Goal: Information Seeking & Learning: Learn about a topic

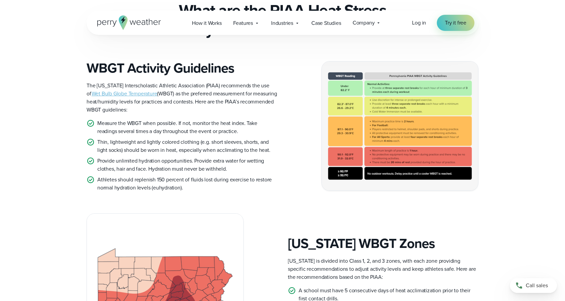
scroll to position [198, 0]
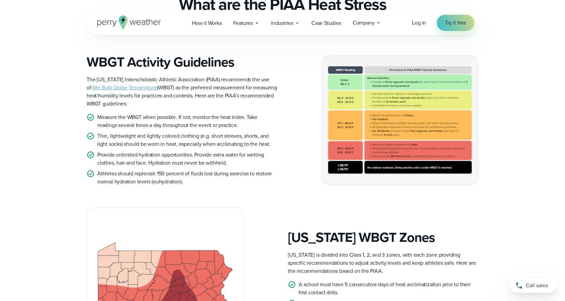
click at [397, 103] on img at bounding box center [400, 119] width 156 height 129
click at [393, 110] on img at bounding box center [400, 119] width 156 height 129
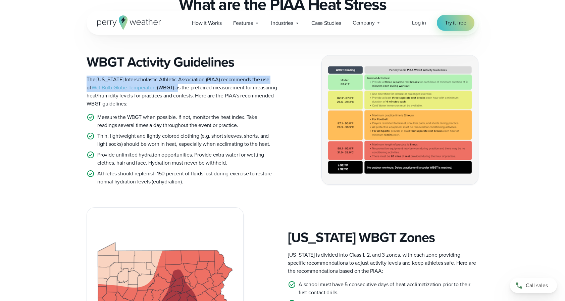
drag, startPoint x: 87, startPoint y: 77, endPoint x: 179, endPoint y: 88, distance: 93.3
click at [179, 88] on span "The [US_STATE] Interscholastic Athletic Association (PIAA) recommends the use o…" at bounding box center [182, 92] width 191 height 32
copy span "The [US_STATE] Interscholastic Athletic Association (PIAA) recommends the use o…"
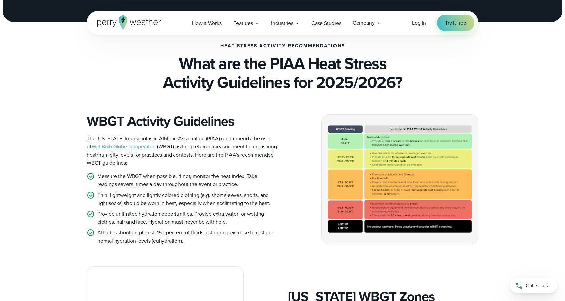
scroll to position [144, 0]
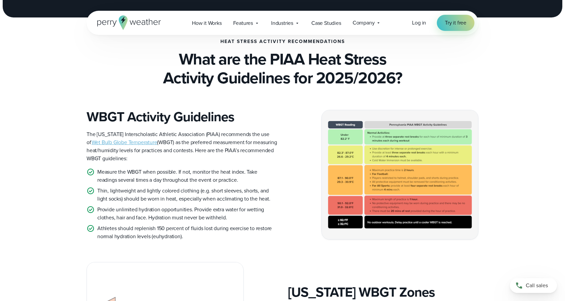
click at [395, 123] on img at bounding box center [400, 174] width 156 height 129
click at [339, 127] on img at bounding box center [400, 174] width 156 height 129
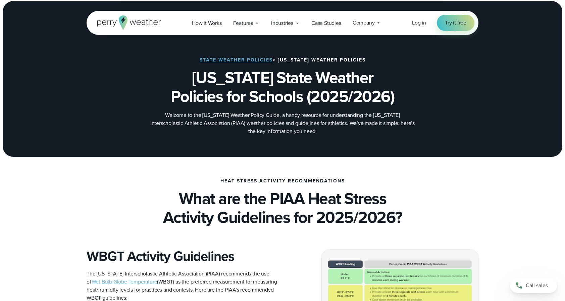
scroll to position [0, 0]
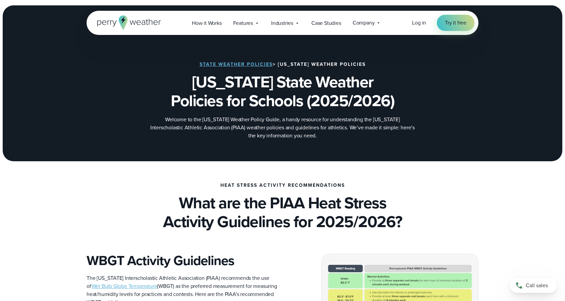
drag, startPoint x: 199, startPoint y: 120, endPoint x: 333, endPoint y: 144, distance: 135.8
click at [333, 144] on div "State Weather Policies > Pennsylvania Weather Policies Pennsylvania State Weath…" at bounding box center [283, 100] width 392 height 121
click at [340, 186] on h2 "Heat Stress Activity Recommendations" at bounding box center [283, 185] width 125 height 5
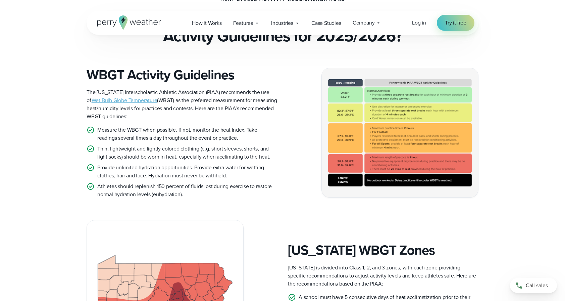
scroll to position [207, 0]
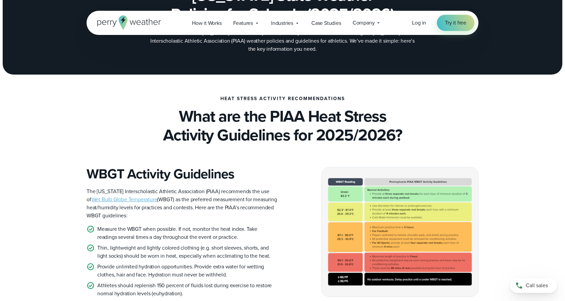
scroll to position [229, 0]
